Goal: Transaction & Acquisition: Purchase product/service

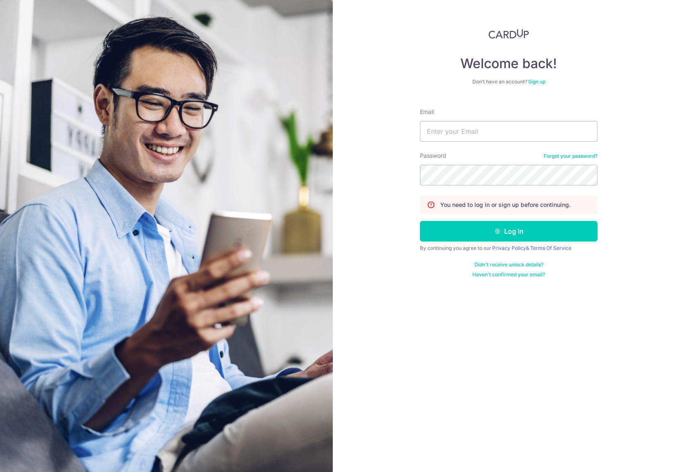
type input "jason@bespokehabitatshen.com"
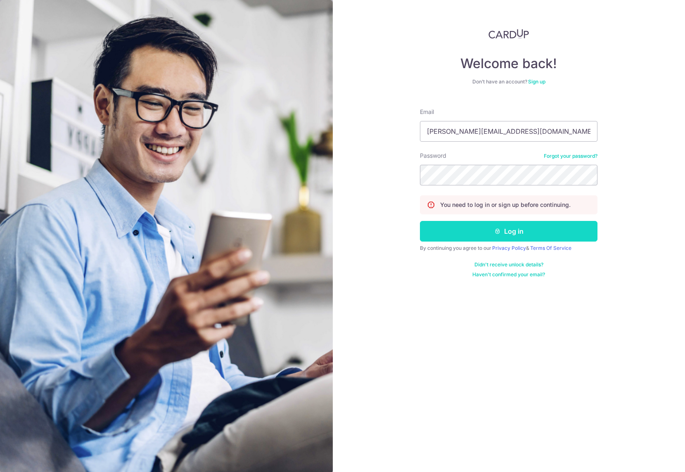
click at [486, 228] on button "Log in" at bounding box center [509, 231] width 178 height 21
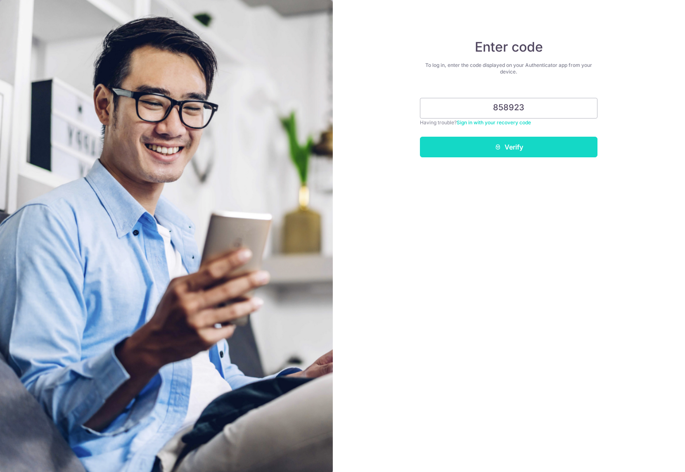
type input "858923"
click at [498, 144] on icon "submit" at bounding box center [498, 147] width 7 height 7
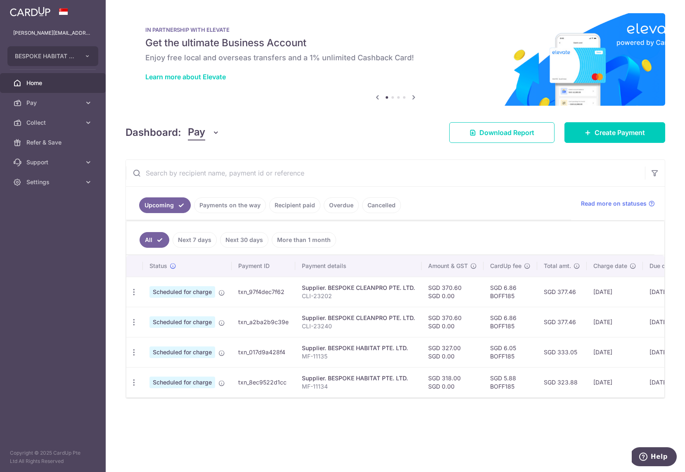
click at [498, 327] on td "SGD 6.86 BOFF185" at bounding box center [511, 322] width 54 height 30
click at [505, 323] on td "SGD 6.86 BOFF185" at bounding box center [511, 322] width 54 height 30
click at [75, 101] on span "Pay" at bounding box center [53, 103] width 55 height 8
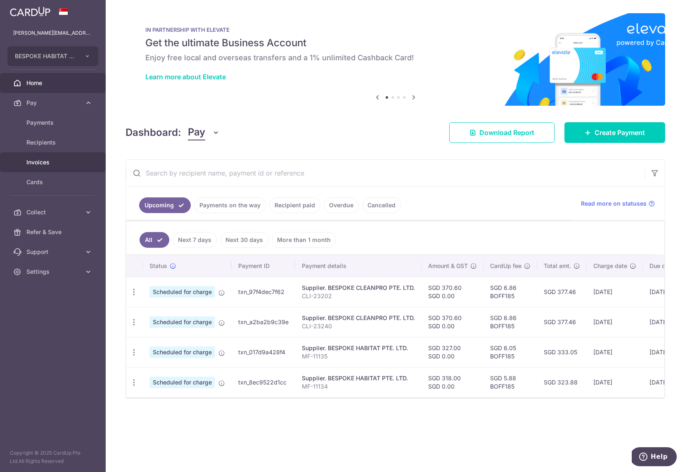
click at [29, 163] on span "Invoices" at bounding box center [53, 162] width 55 height 8
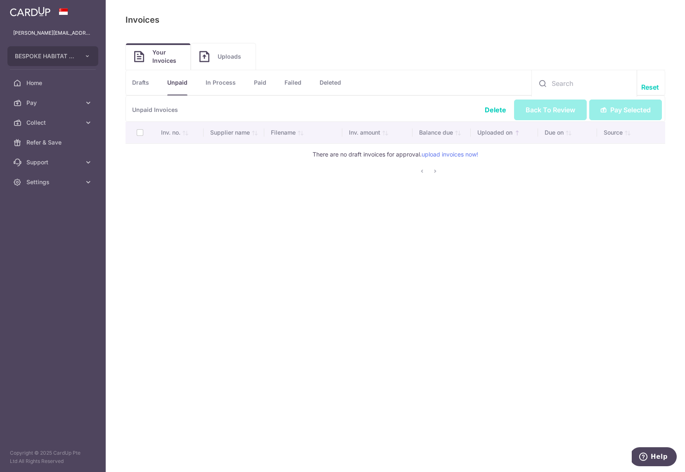
click at [147, 83] on link "Drafts" at bounding box center [140, 82] width 17 height 25
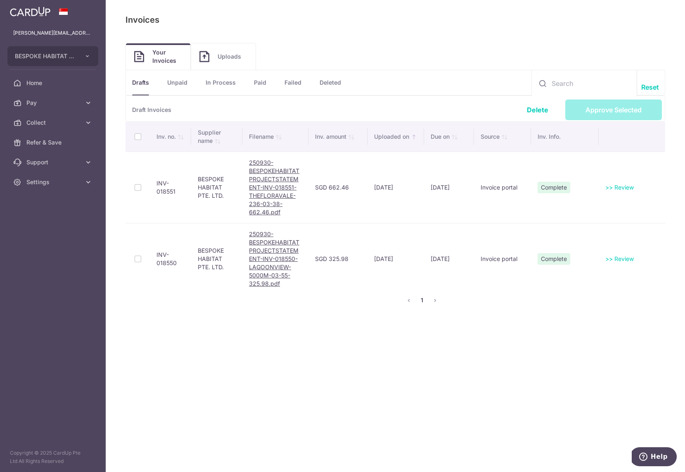
click at [134, 135] on th at bounding box center [138, 137] width 24 height 30
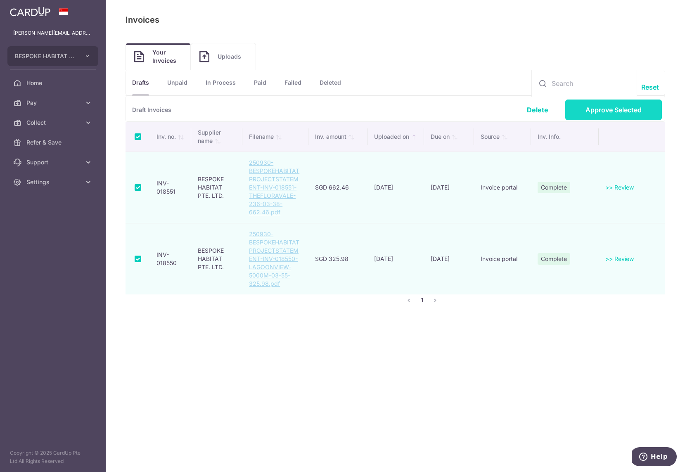
click at [618, 113] on link "Approve Selected" at bounding box center [613, 110] width 97 height 21
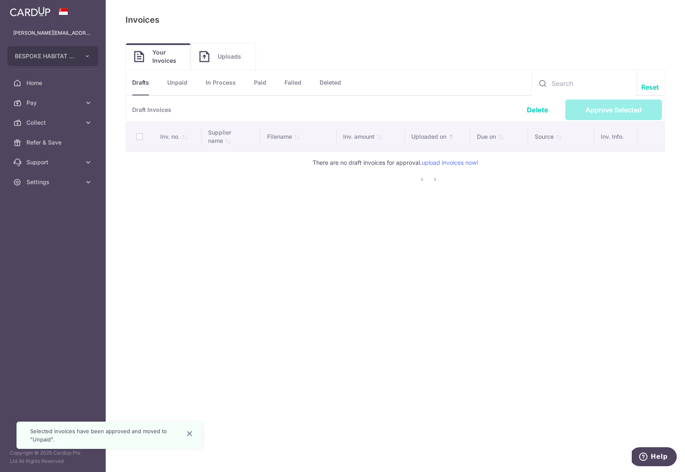
click at [173, 84] on link "Unpaid" at bounding box center [177, 82] width 20 height 25
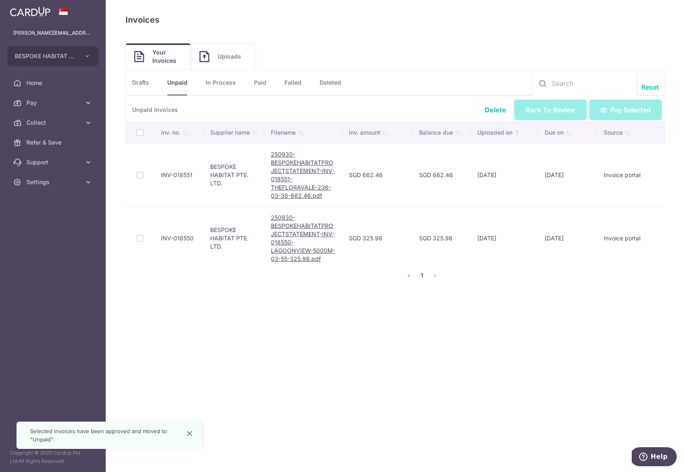
click at [139, 133] on th at bounding box center [140, 132] width 29 height 21
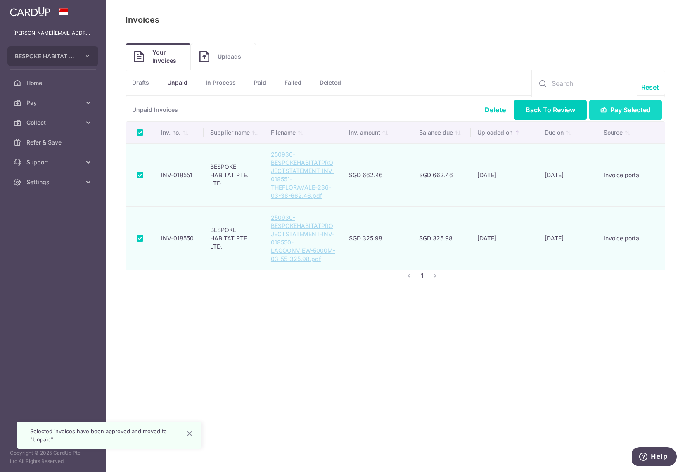
click at [624, 109] on span "Pay Selected" at bounding box center [630, 110] width 40 height 10
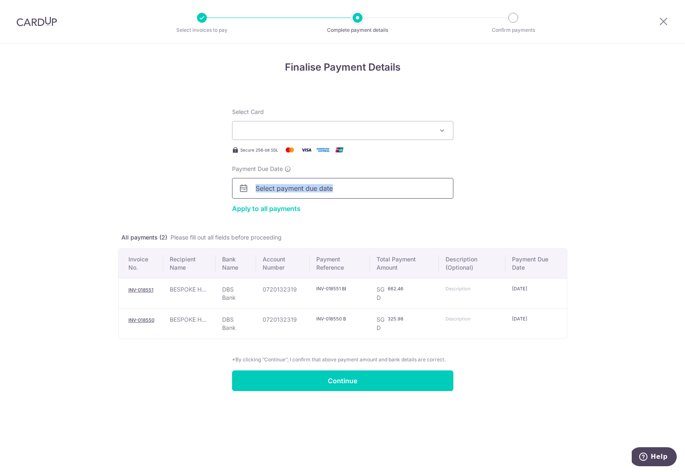
click at [363, 196] on div "Payment Due Date Apply to all payments" at bounding box center [342, 189] width 221 height 49
click at [366, 185] on input "Payment Due Date" at bounding box center [342, 188] width 221 height 21
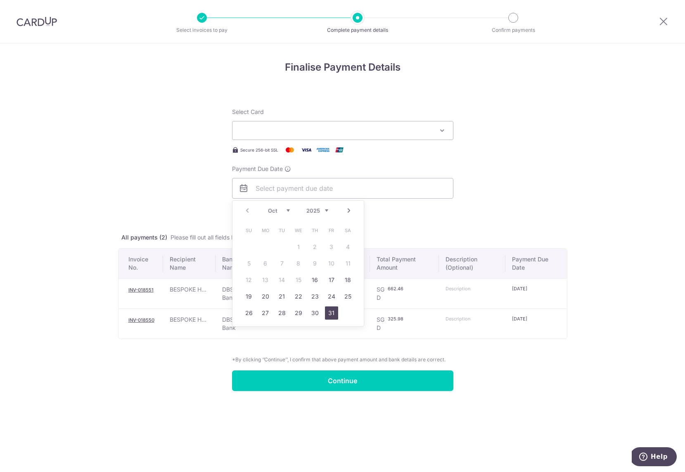
click at [329, 312] on link "31" at bounding box center [331, 312] width 13 height 13
type input "31/10/2025"
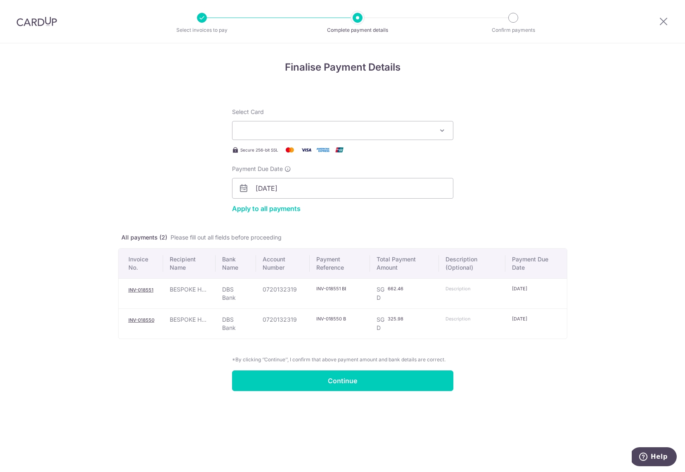
click at [183, 192] on form "Select Card Add credit card Your Cards **** 5994 **** 6268 Apply to all payment…" at bounding box center [342, 244] width 449 height 293
click at [296, 120] on div "Select Card Add credit card Your Cards **** 5994 **** 6268" at bounding box center [342, 124] width 221 height 32
click at [286, 136] on button "Select Card" at bounding box center [342, 130] width 221 height 19
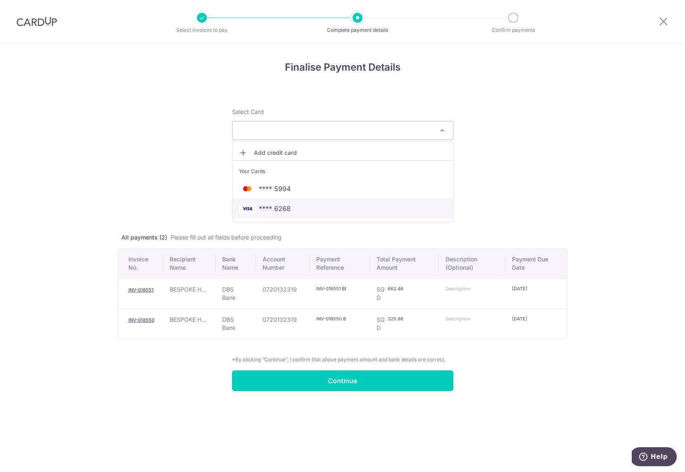
click at [277, 205] on span "**** 6268" at bounding box center [275, 209] width 32 height 10
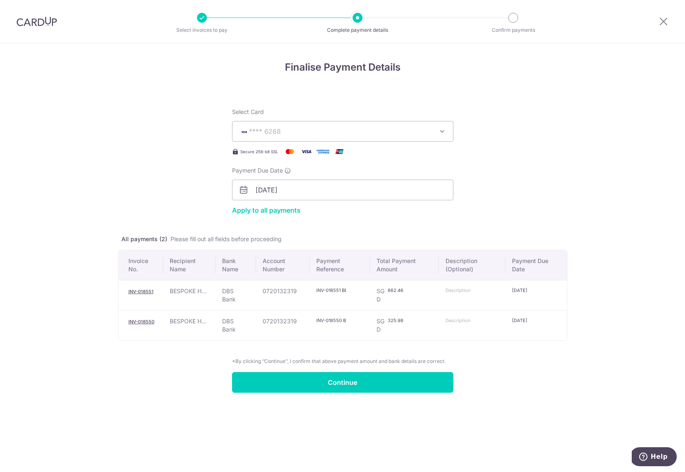
click at [337, 291] on input "INV-018551 BESPOKE HABITAT SHEN PTE" at bounding box center [331, 290] width 30 height 7
drag, startPoint x: 342, startPoint y: 292, endPoint x: 423, endPoint y: 290, distance: 81.8
click at [422, 290] on tr "INV-018551 BESPOKE H... DBS Bank 0720132319 INV-018551 BESPOKE HABITAT SHEN PTE…" at bounding box center [343, 295] width 448 height 30
drag, startPoint x: 339, startPoint y: 290, endPoint x: 386, endPoint y: 292, distance: 47.1
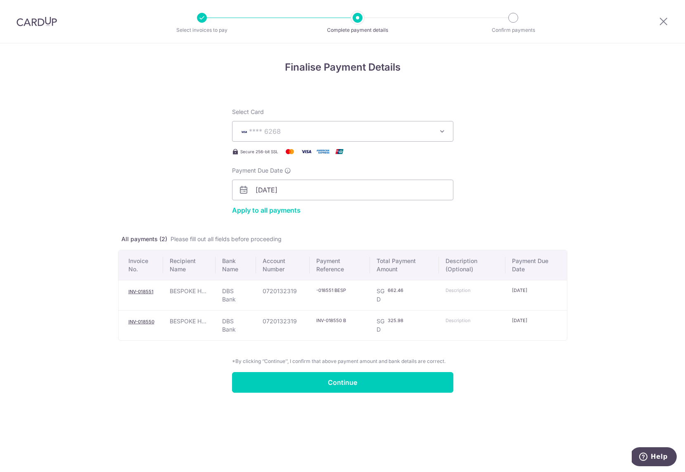
click at [386, 292] on tr "INV-018551 BESPOKE H... DBS Bank 0720132319 INV-018551 BESP SGD 662.46 662.46" at bounding box center [343, 295] width 448 height 30
type input "INV-018551"
click at [451, 291] on input "text" at bounding box center [461, 290] width 30 height 7
paste input "INV-018551"
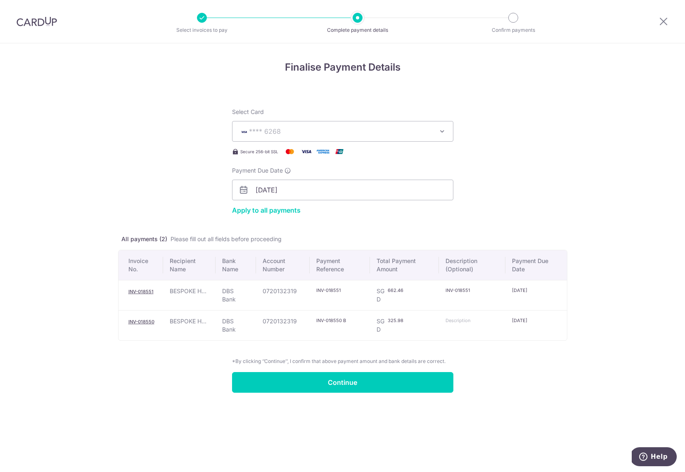
click at [456, 290] on input "INV-018551" at bounding box center [461, 290] width 30 height 7
type input "INV018551"
drag, startPoint x: 341, startPoint y: 320, endPoint x: 453, endPoint y: 323, distance: 112.4
click at [451, 323] on tr "INV-018550 BESPOKE H... DBS Bank 0720132319 INV-018550 BESPOKE HABITAT SHEN PTE…" at bounding box center [343, 325] width 448 height 30
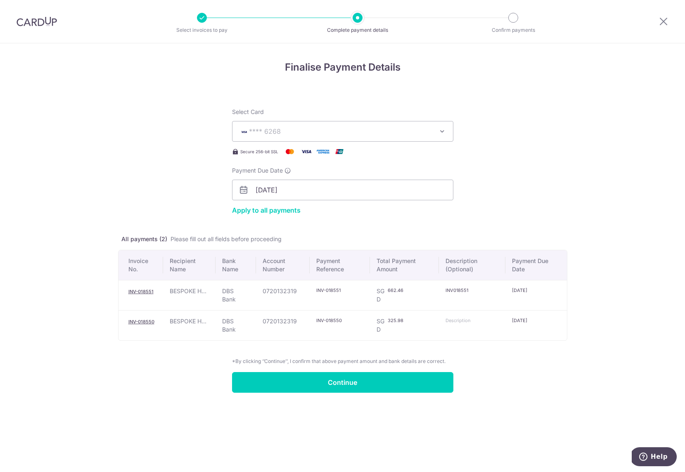
scroll to position [0, 0]
drag, startPoint x: 341, startPoint y: 321, endPoint x: 294, endPoint y: 319, distance: 47.1
click at [294, 319] on tr "INV-018550 BESPOKE H... DBS Bank 0720132319 INV-018550 SGD 325.98 325.98 24/10/…" at bounding box center [343, 325] width 448 height 30
type input "INV-018550"
click at [447, 324] on td at bounding box center [472, 325] width 67 height 30
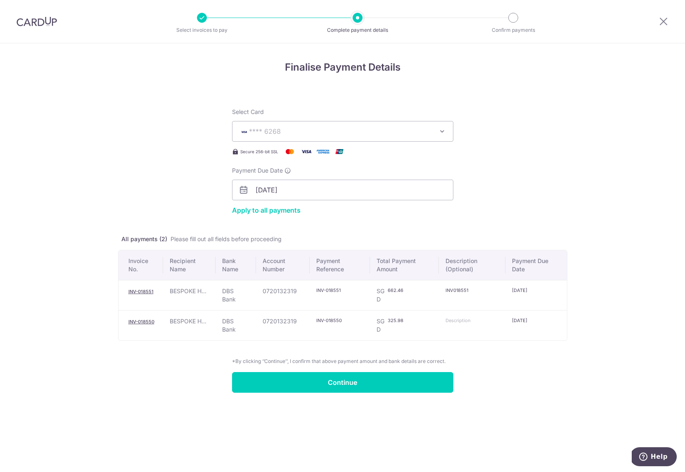
click at [452, 322] on input "text" at bounding box center [461, 320] width 30 height 7
paste input "INV-018550"
click at [456, 321] on input "INV-018550" at bounding box center [461, 320] width 30 height 7
type input "INV018550"
click at [509, 356] on form "Select Card **** 6268 Add credit card Your Cards **** 5994 **** 6268 Apply to a…" at bounding box center [342, 245] width 449 height 295
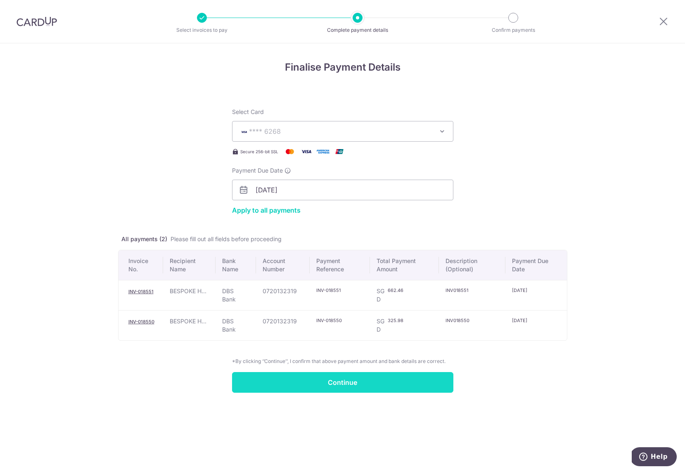
click at [350, 383] on input "Continue" at bounding box center [342, 382] width 221 height 21
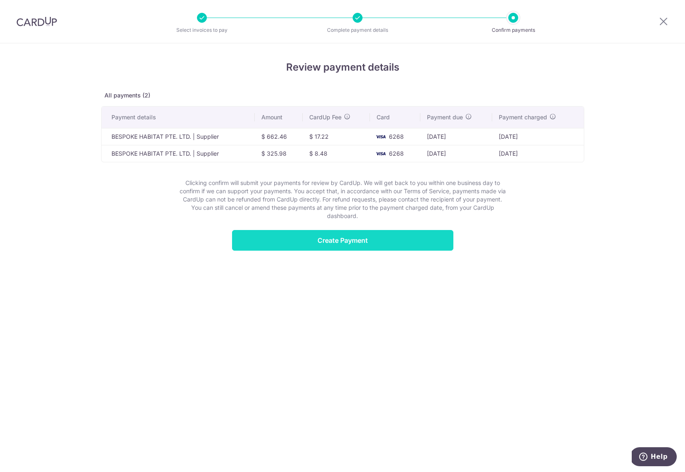
click at [343, 249] on input "Create Payment" at bounding box center [342, 240] width 221 height 21
click at [314, 238] on input "Create Payment" at bounding box center [342, 240] width 221 height 21
click at [104, 185] on div "Review payment details All payments (2) Payment details Amount CardUp Fee Card …" at bounding box center [342, 155] width 483 height 191
click at [665, 21] on icon at bounding box center [664, 21] width 10 height 10
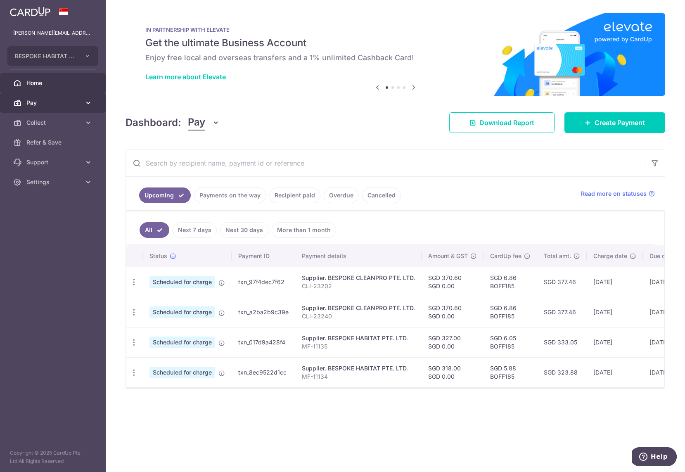
click at [62, 99] on span "Pay" at bounding box center [53, 103] width 55 height 8
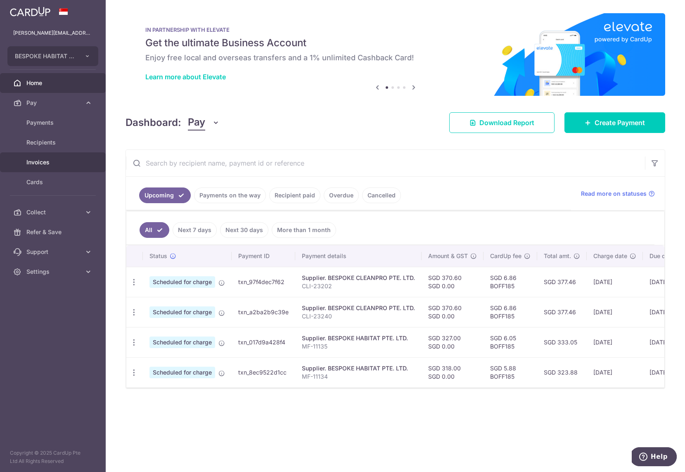
click at [35, 163] on span "Invoices" at bounding box center [53, 162] width 55 height 8
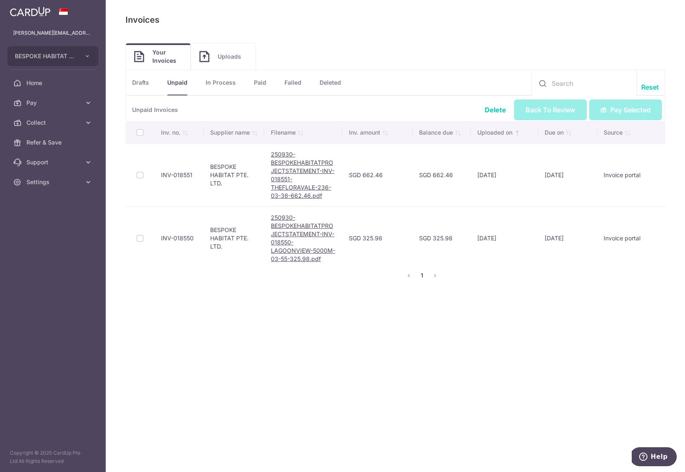
click at [135, 130] on th at bounding box center [140, 132] width 29 height 21
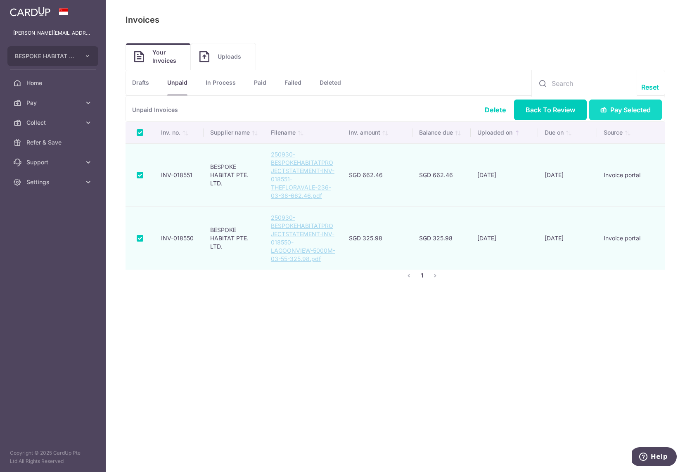
click at [642, 106] on span "Pay Selected" at bounding box center [630, 110] width 40 height 10
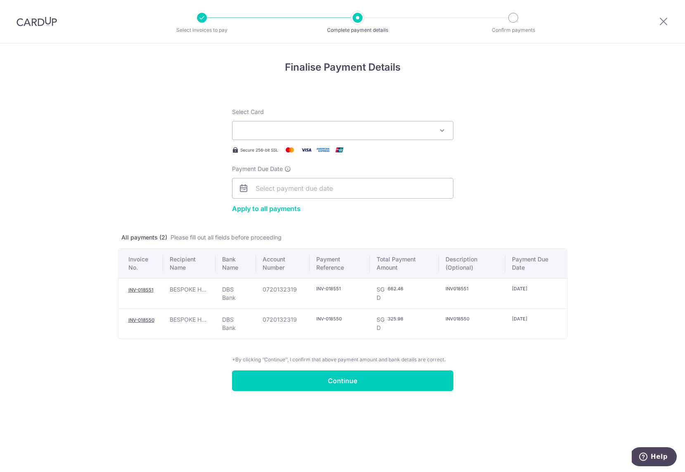
click at [351, 130] on button "Select Card" at bounding box center [342, 130] width 221 height 19
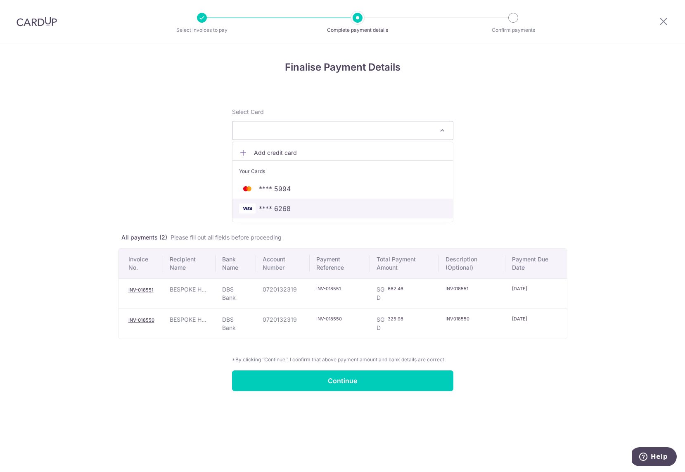
click at [290, 205] on span "**** 6268" at bounding box center [342, 209] width 207 height 10
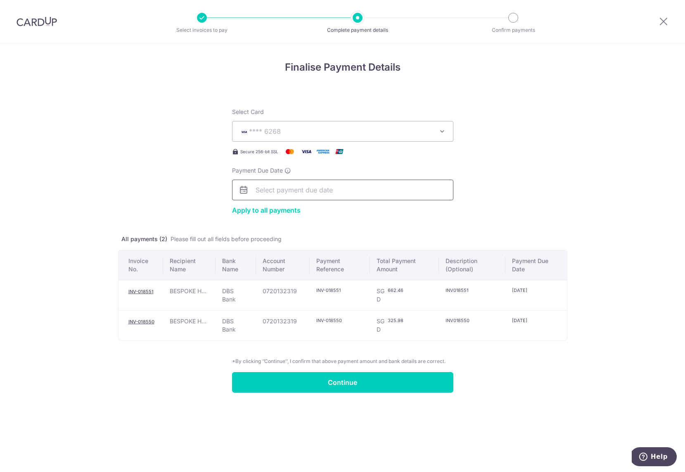
click at [291, 187] on input "Payment Due Date" at bounding box center [342, 190] width 221 height 21
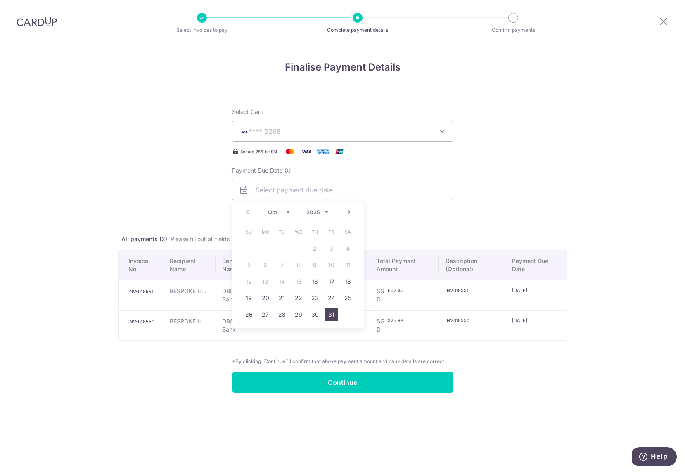
click at [329, 313] on link "31" at bounding box center [331, 314] width 13 height 13
type input "[DATE]"
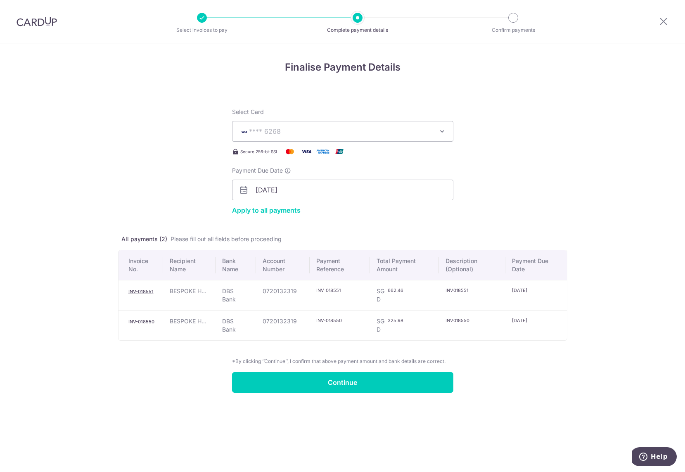
click at [175, 190] on form "Select Card **** 6268 Add credit card Your Cards **** 5994 **** 6268 Apply to a…" at bounding box center [342, 245] width 449 height 295
click at [272, 211] on link "Apply to all payments" at bounding box center [266, 210] width 69 height 8
type input "[DATE]"
click at [184, 194] on form "Select Card **** 6268 Add credit card Your Cards **** 5994 **** 6268 Apply to a…" at bounding box center [342, 245] width 449 height 295
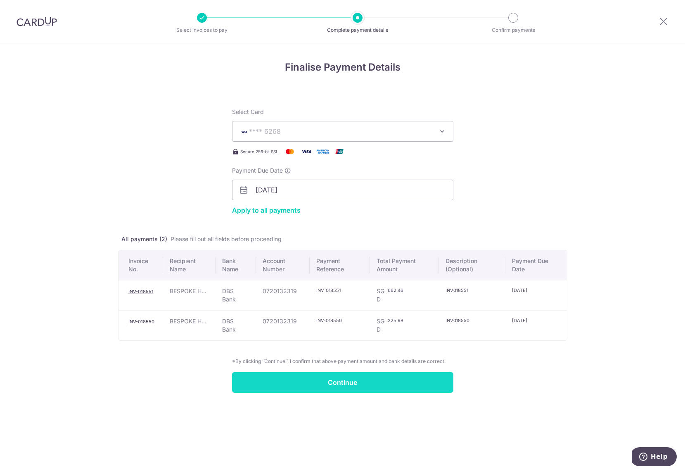
click at [318, 379] on input "Continue" at bounding box center [342, 382] width 221 height 21
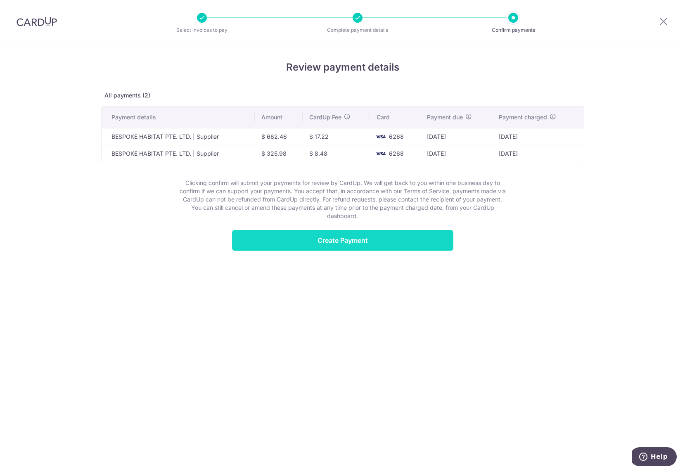
click at [338, 240] on input "Create Payment" at bounding box center [342, 240] width 221 height 21
click at [357, 239] on input "Create Payment" at bounding box center [345, 240] width 221 height 21
click at [384, 247] on input "Create Payment" at bounding box center [345, 240] width 221 height 21
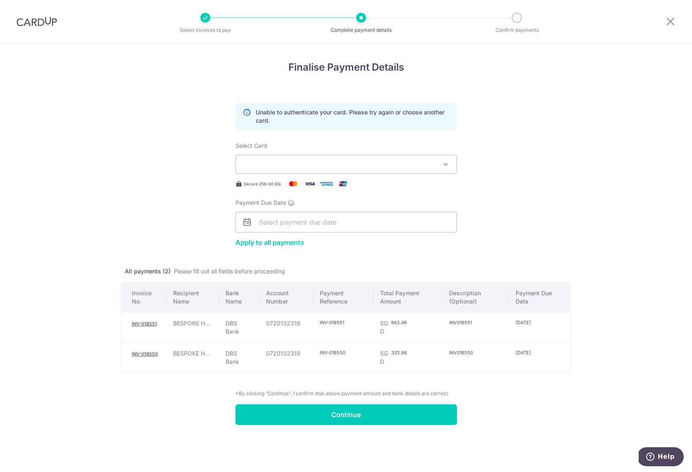
click at [401, 173] on button "Select Card" at bounding box center [345, 164] width 221 height 19
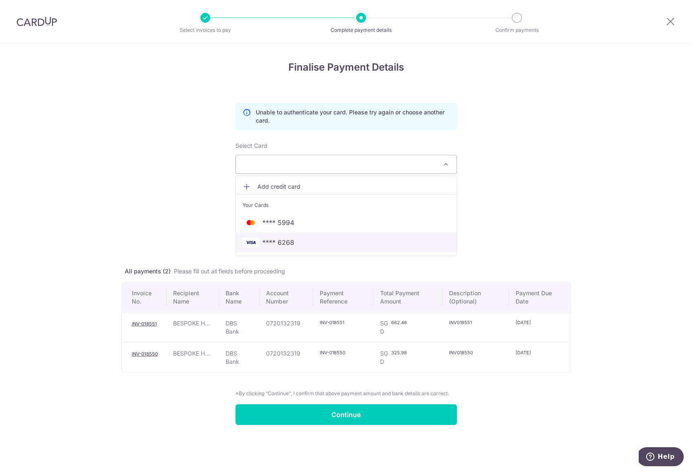
click at [306, 248] on link "**** 6268" at bounding box center [346, 243] width 221 height 20
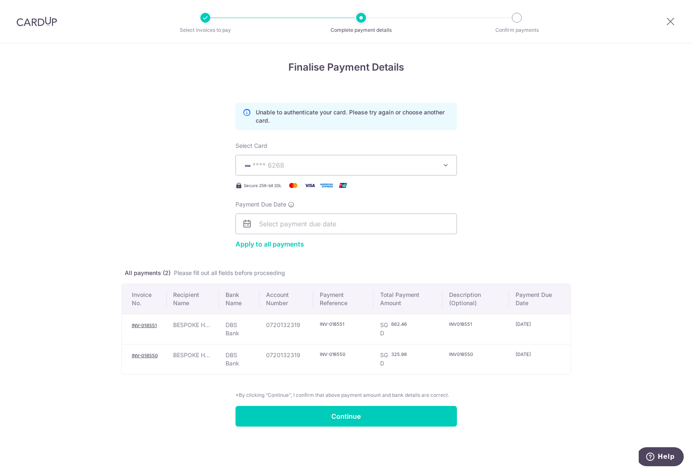
click at [549, 174] on form "Unable to authenticate your card. Please try again or choose another card. Sele…" at bounding box center [345, 262] width 449 height 329
click at [364, 416] on input "Continue" at bounding box center [345, 416] width 221 height 21
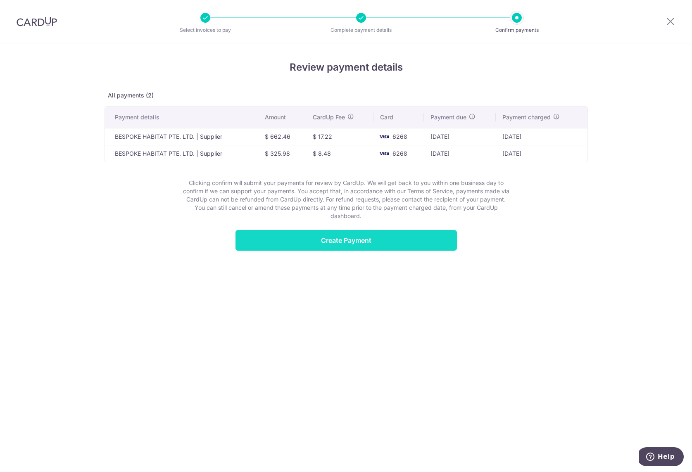
click at [376, 243] on input "Create Payment" at bounding box center [345, 240] width 221 height 21
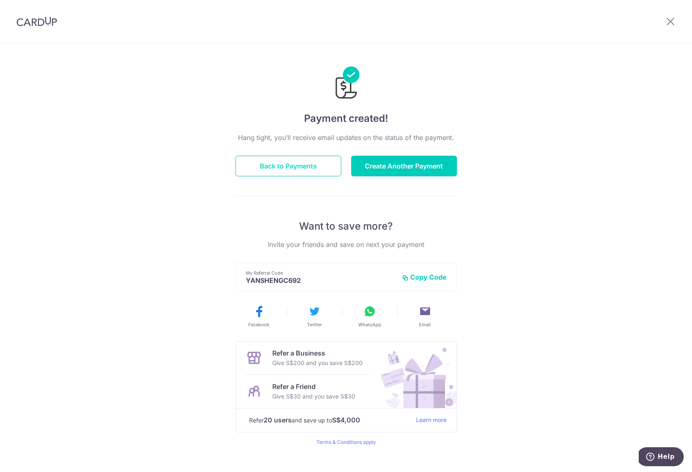
click at [305, 166] on button "Back to Payments" at bounding box center [288, 166] width 106 height 21
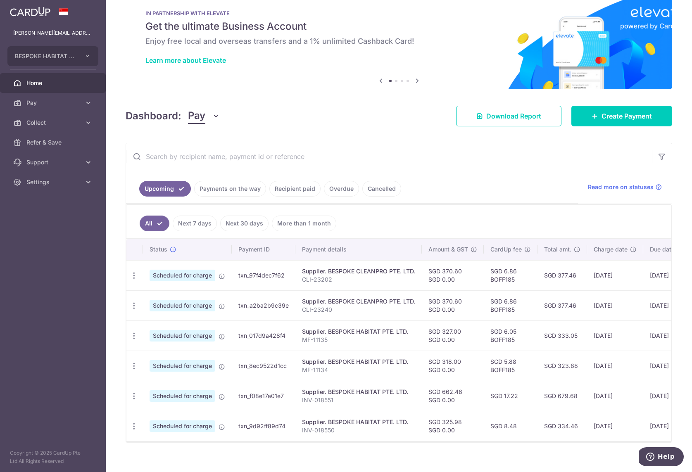
scroll to position [31, 0]
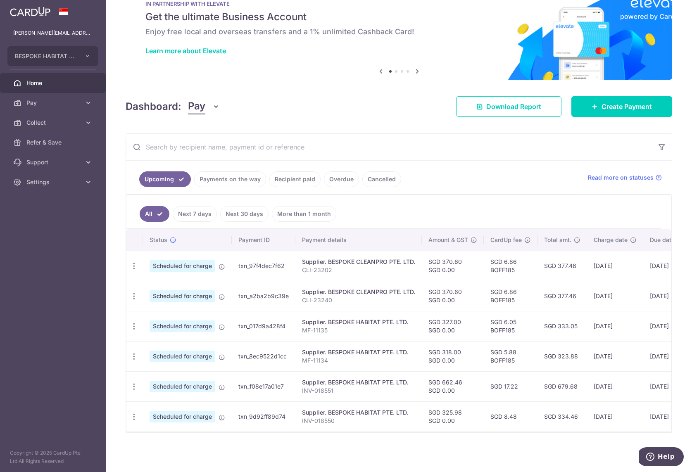
click at [501, 359] on td "SGD 5.88 BOFF185" at bounding box center [511, 356] width 54 height 30
copy td "BOFF185"
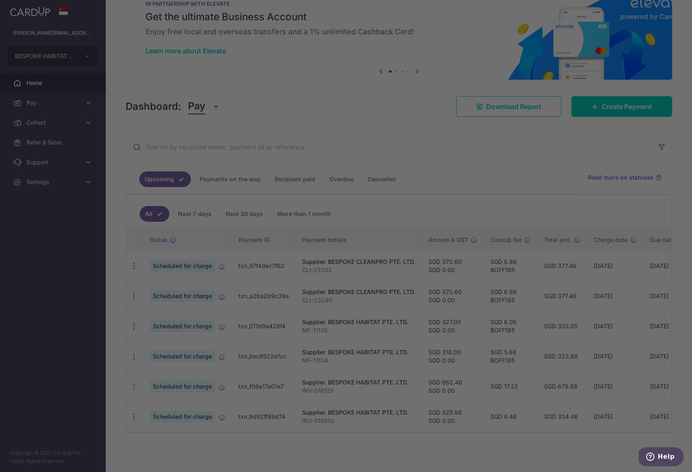
click at [132, 382] on div at bounding box center [349, 238] width 699 height 477
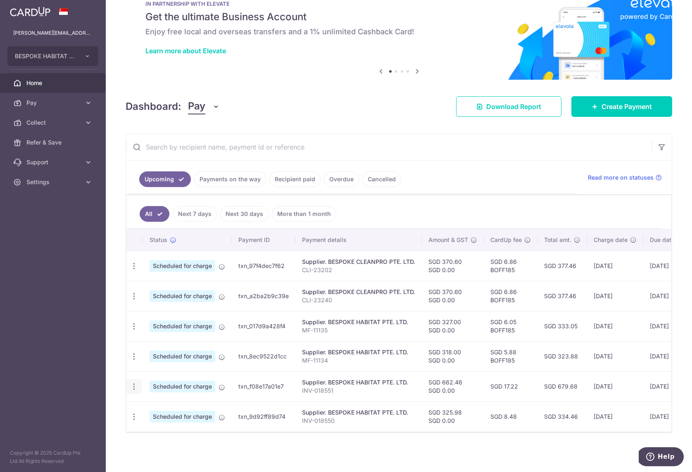
click at [135, 382] on icon "button" at bounding box center [134, 386] width 9 height 9
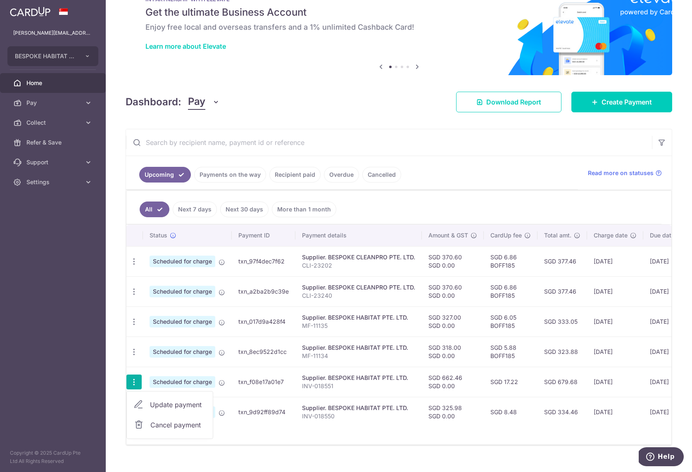
click at [151, 401] on span "Update payment" at bounding box center [178, 405] width 56 height 10
radio input "true"
type input "662.46"
type input "0.00"
type input "[DATE]"
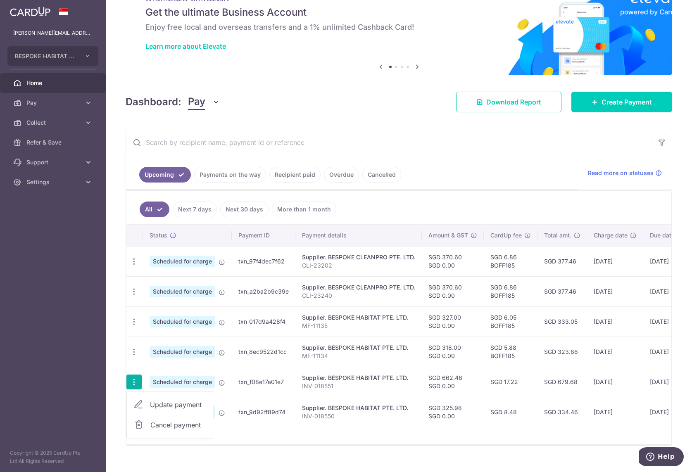
type input "INV-018551"
type input "INV018551"
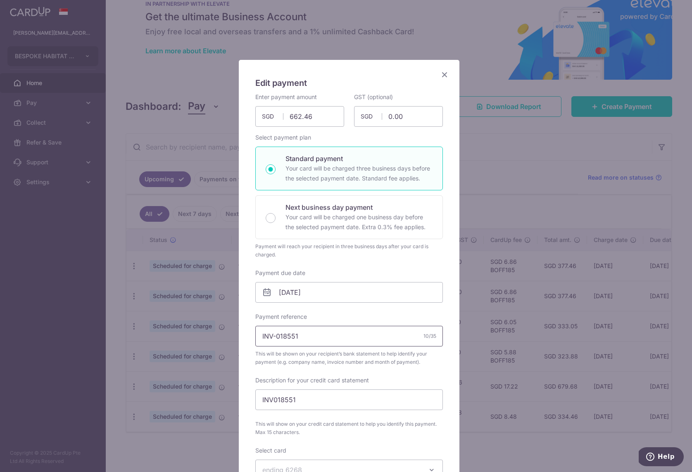
scroll to position [268, 0]
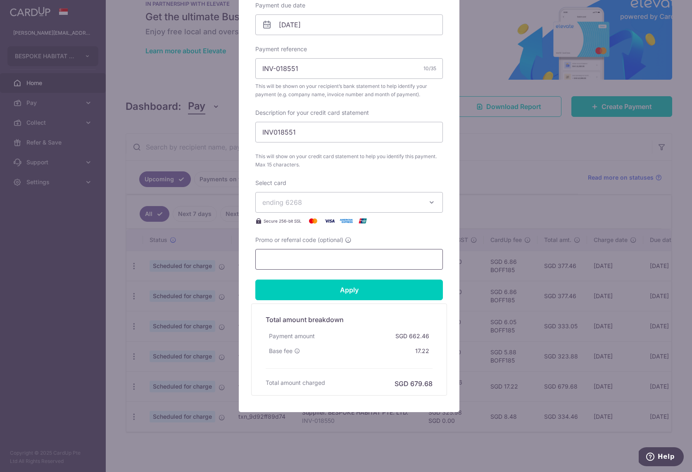
click at [297, 254] on input "Promo or referral code (optional)" at bounding box center [348, 259] width 187 height 21
paste input "BOFF185"
type input "BOFF185"
click at [309, 294] on input "Apply" at bounding box center [348, 290] width 187 height 21
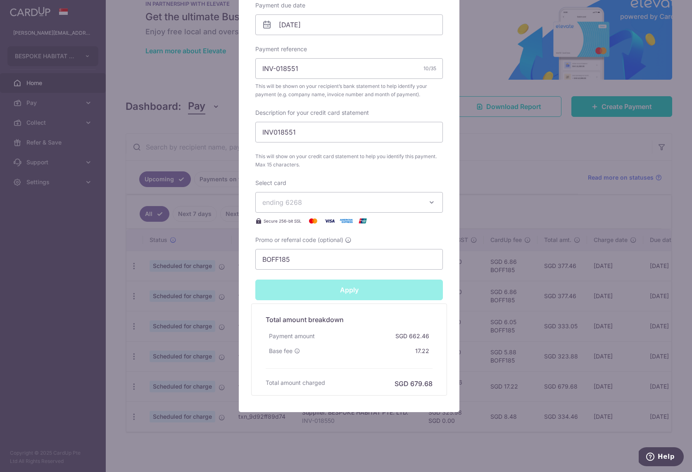
type input "Successfully Applied"
click at [548, 181] on div "Edit payment By clicking apply, you will make changes to all payments to BESPOK…" at bounding box center [346, 236] width 692 height 472
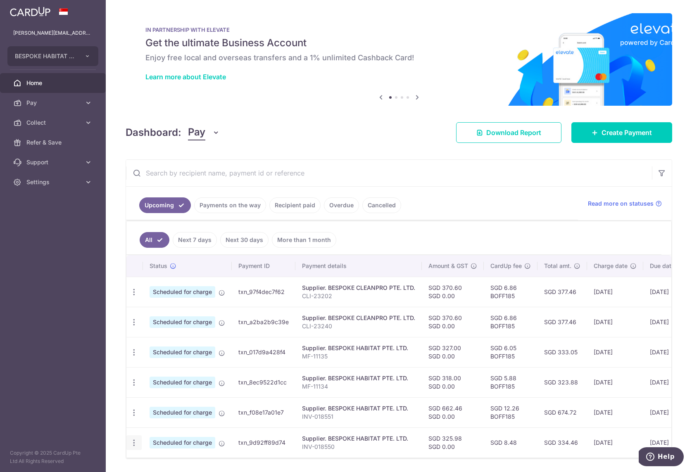
click at [130, 442] on icon "button" at bounding box center [134, 443] width 9 height 9
click at [152, 461] on span "Update payment" at bounding box center [178, 465] width 56 height 10
radio input "true"
type input "325.98"
type input "0.00"
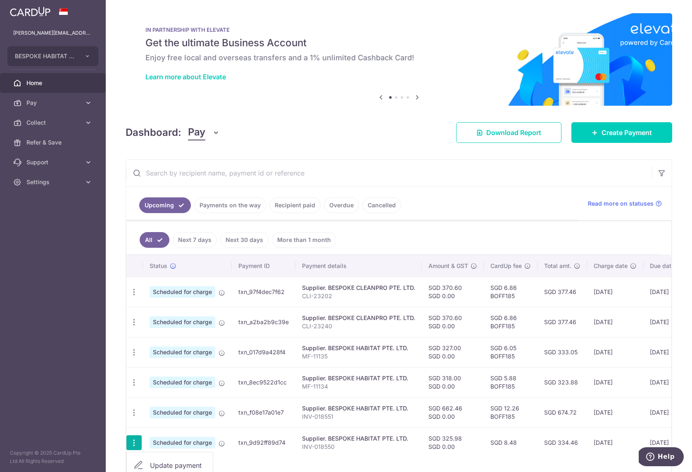
type input "[DATE]"
type input "INV-018550"
type input "INV018550"
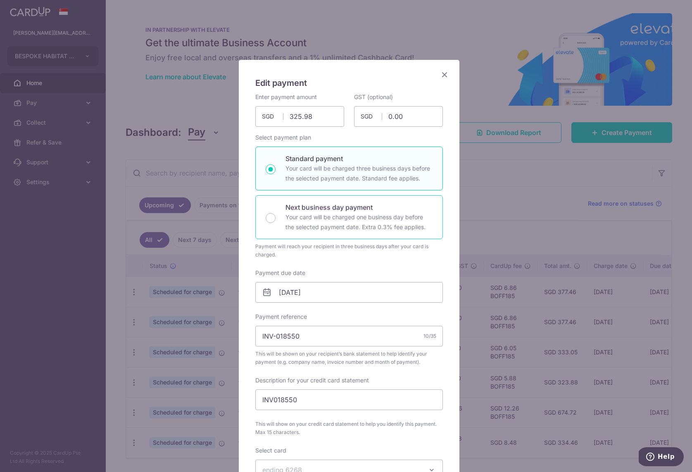
scroll to position [234, 0]
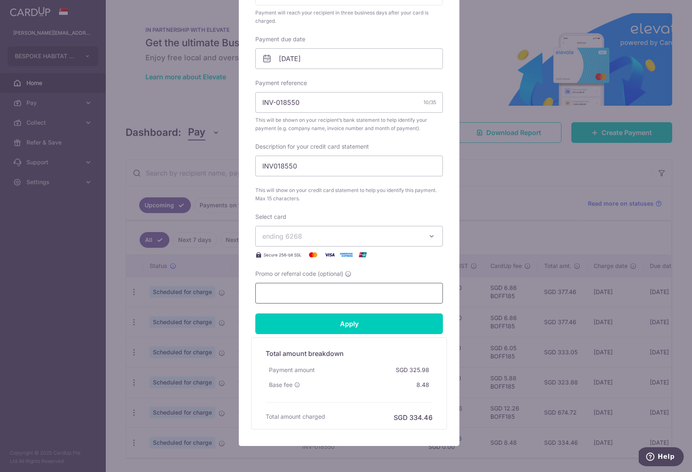
click at [285, 298] on input "Promo or referral code (optional)" at bounding box center [348, 293] width 187 height 21
paste input "BOFF185"
type input "BOFF185"
click at [292, 316] on input "Apply" at bounding box center [348, 323] width 187 height 21
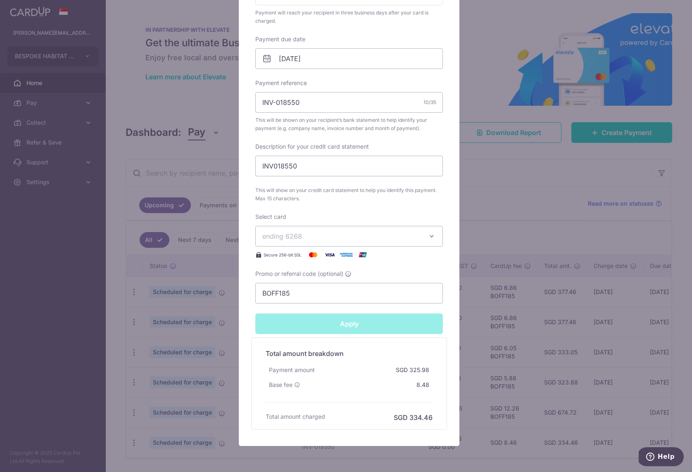
type input "Successfully Applied"
click at [508, 147] on div "Edit payment By clicking apply, you will make changes to all payments to BESPOK…" at bounding box center [346, 236] width 692 height 472
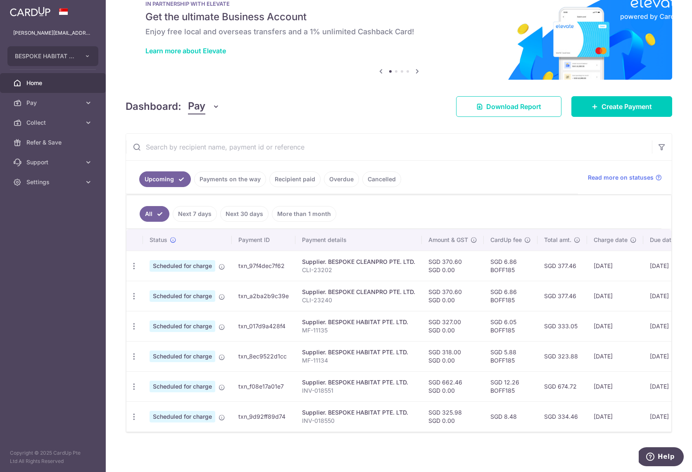
scroll to position [31, 0]
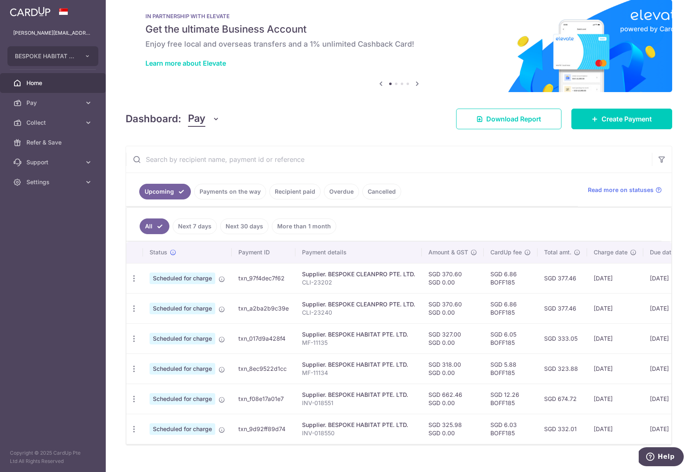
scroll to position [31, 0]
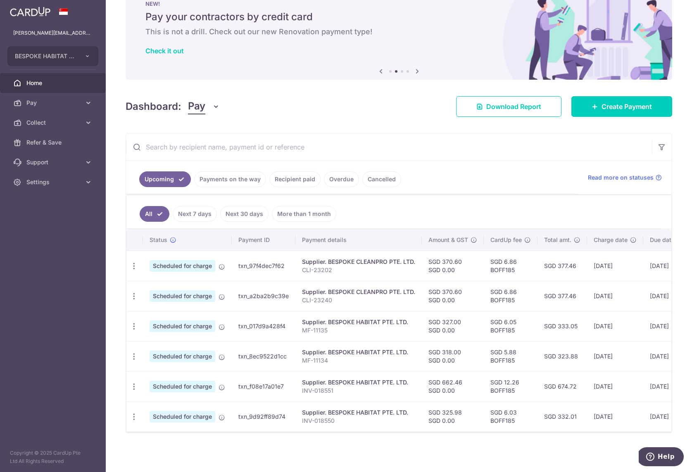
click at [294, 453] on div "× Pause Schedule Pause all future payments in this series Pause just this one p…" at bounding box center [399, 236] width 586 height 472
